Goal: Check status: Check status

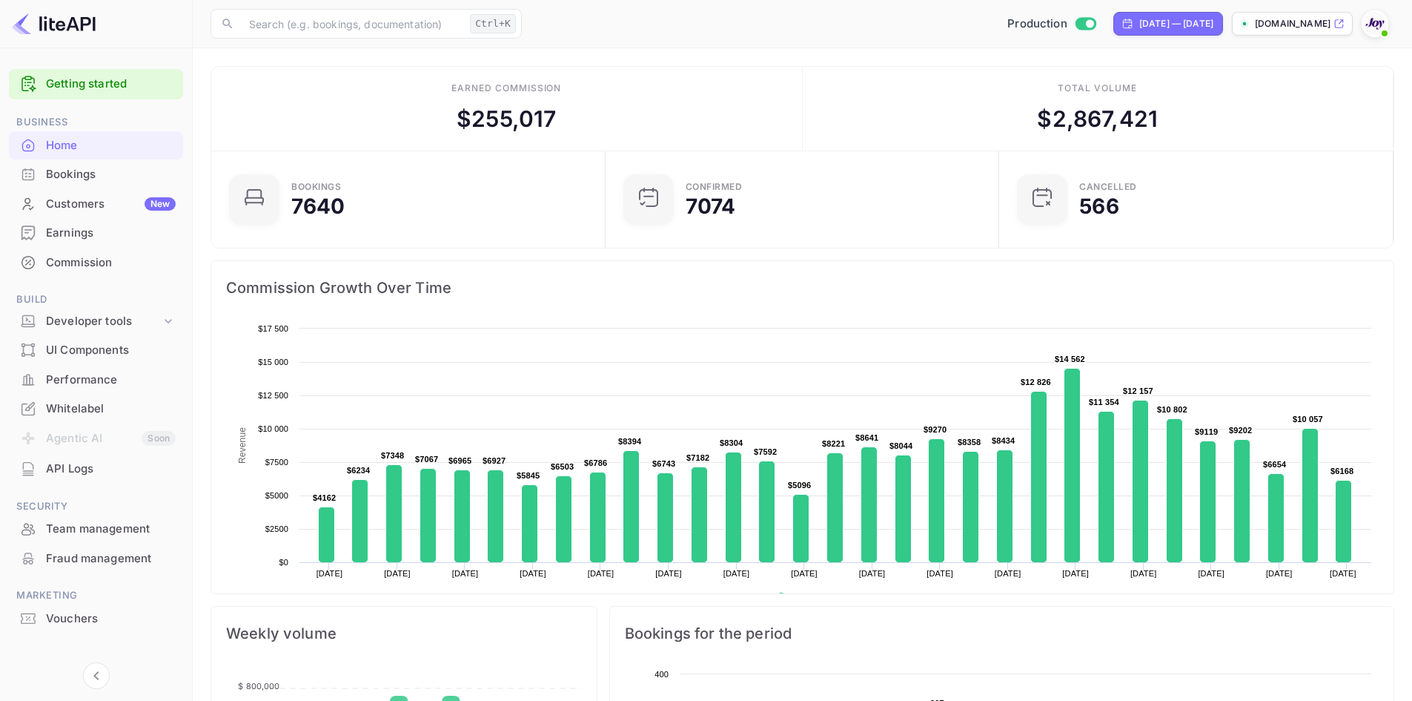
scroll to position [230, 374]
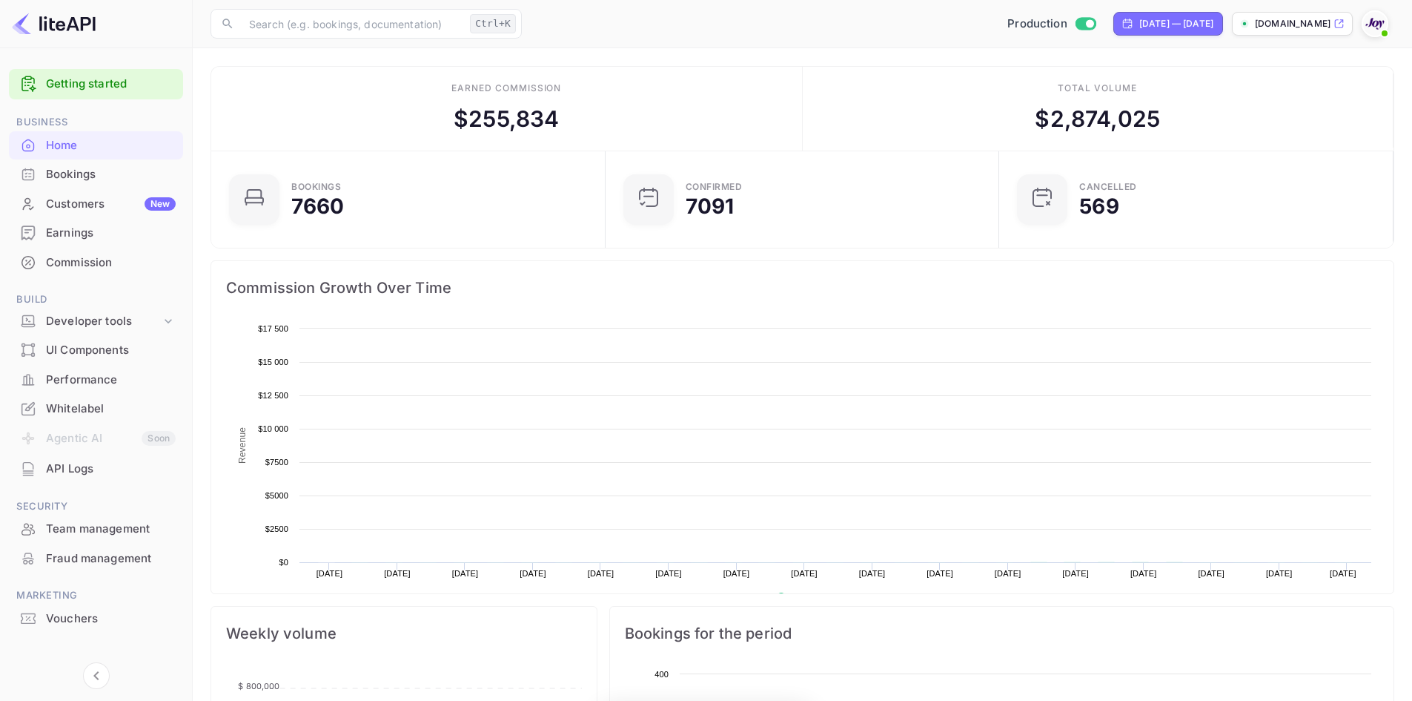
scroll to position [12, 12]
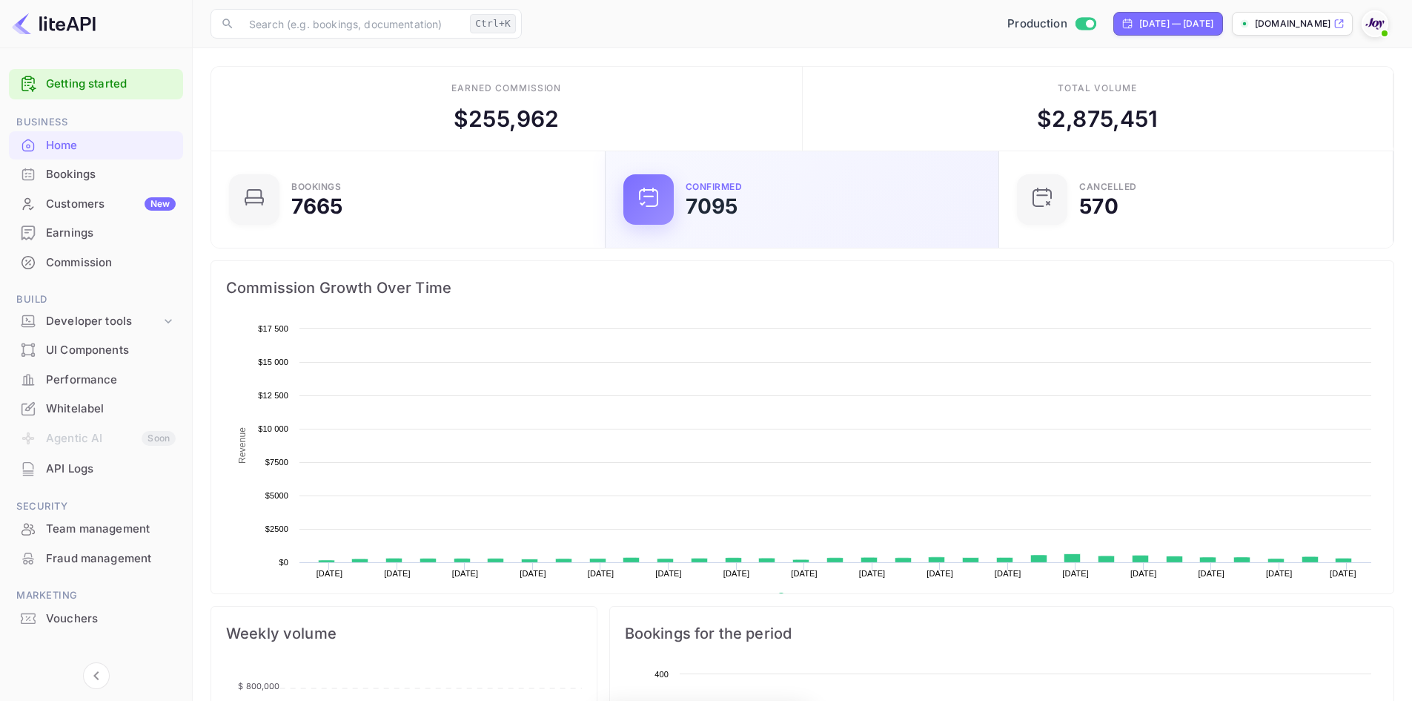
scroll to position [230, 374]
